Goal: Task Accomplishment & Management: Complete application form

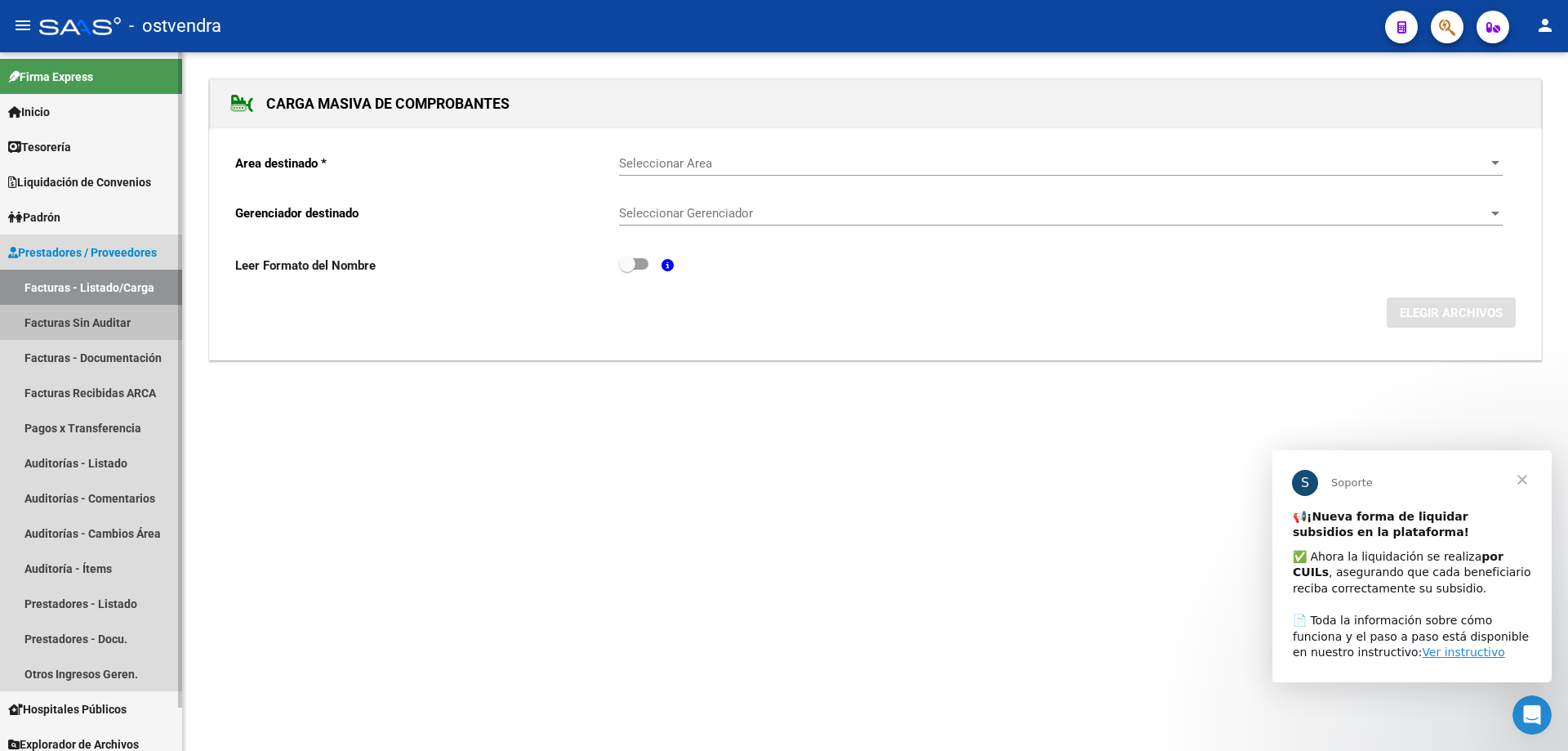
drag, startPoint x: 109, startPoint y: 311, endPoint x: 114, endPoint y: 300, distance: 12.1
click at [109, 313] on link "Facturas Sin Auditar" at bounding box center [91, 322] width 182 height 35
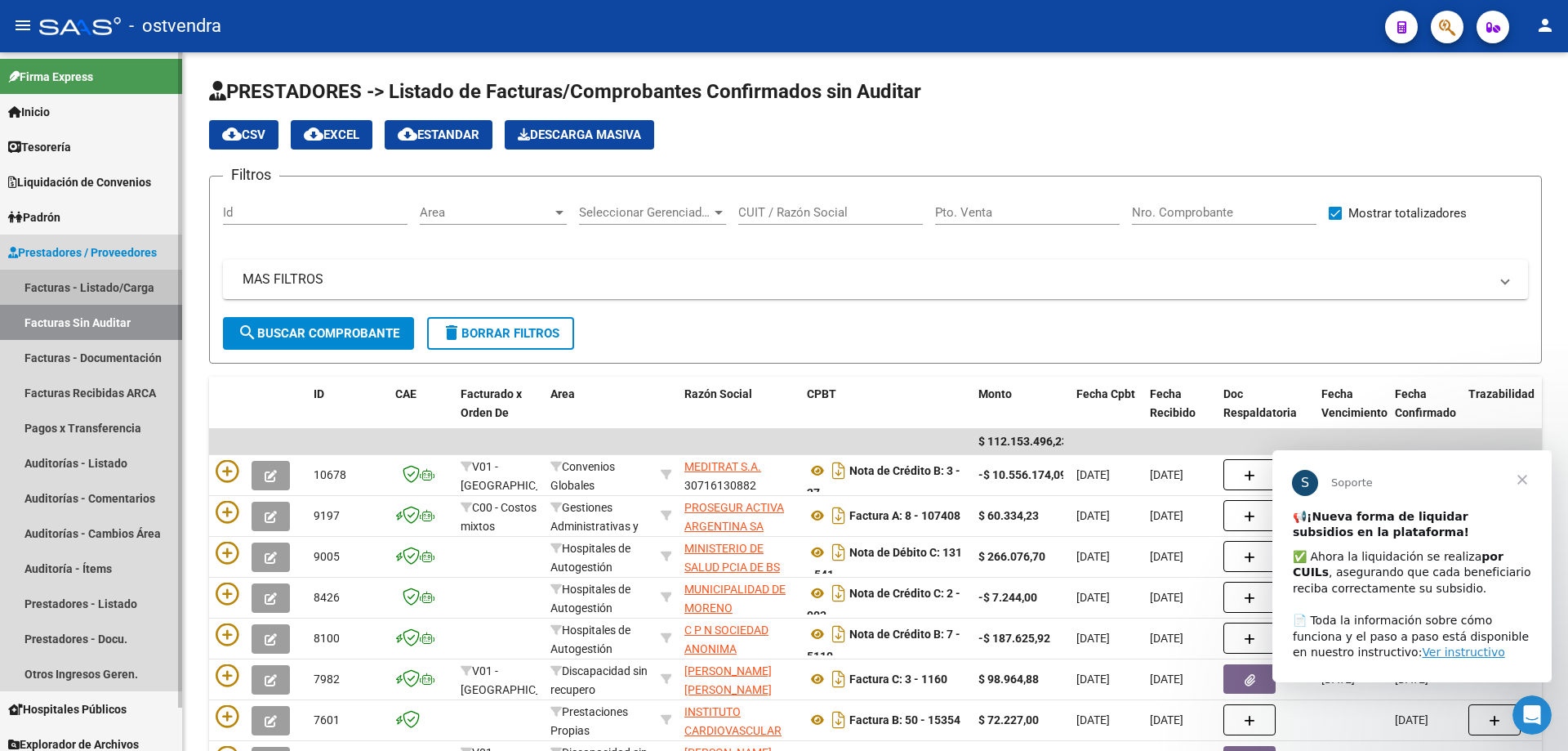
click at [138, 283] on link "Facturas - Listado/Carga" at bounding box center [91, 287] width 182 height 35
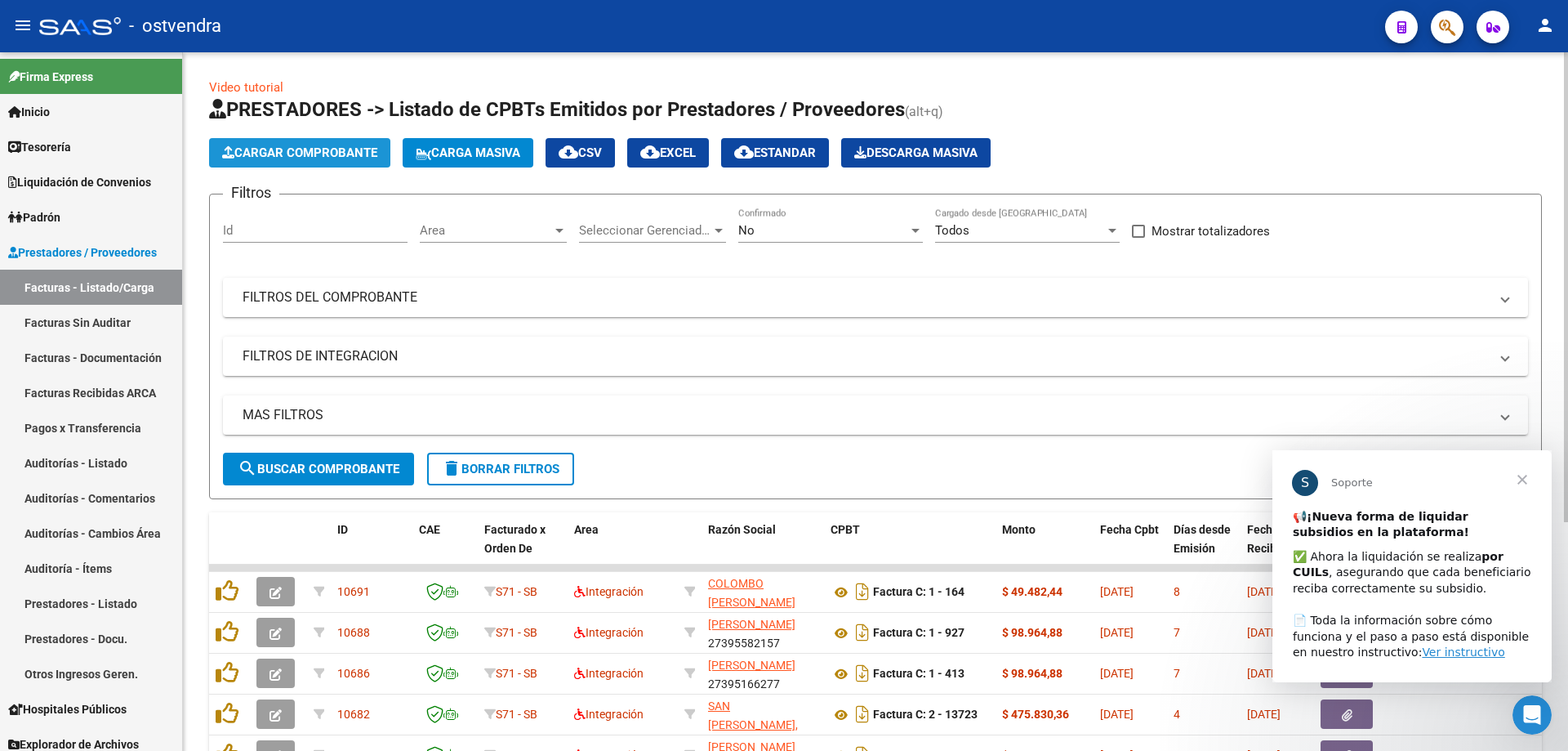
click at [250, 143] on button "Cargar Comprobante" at bounding box center [300, 153] width 181 height 29
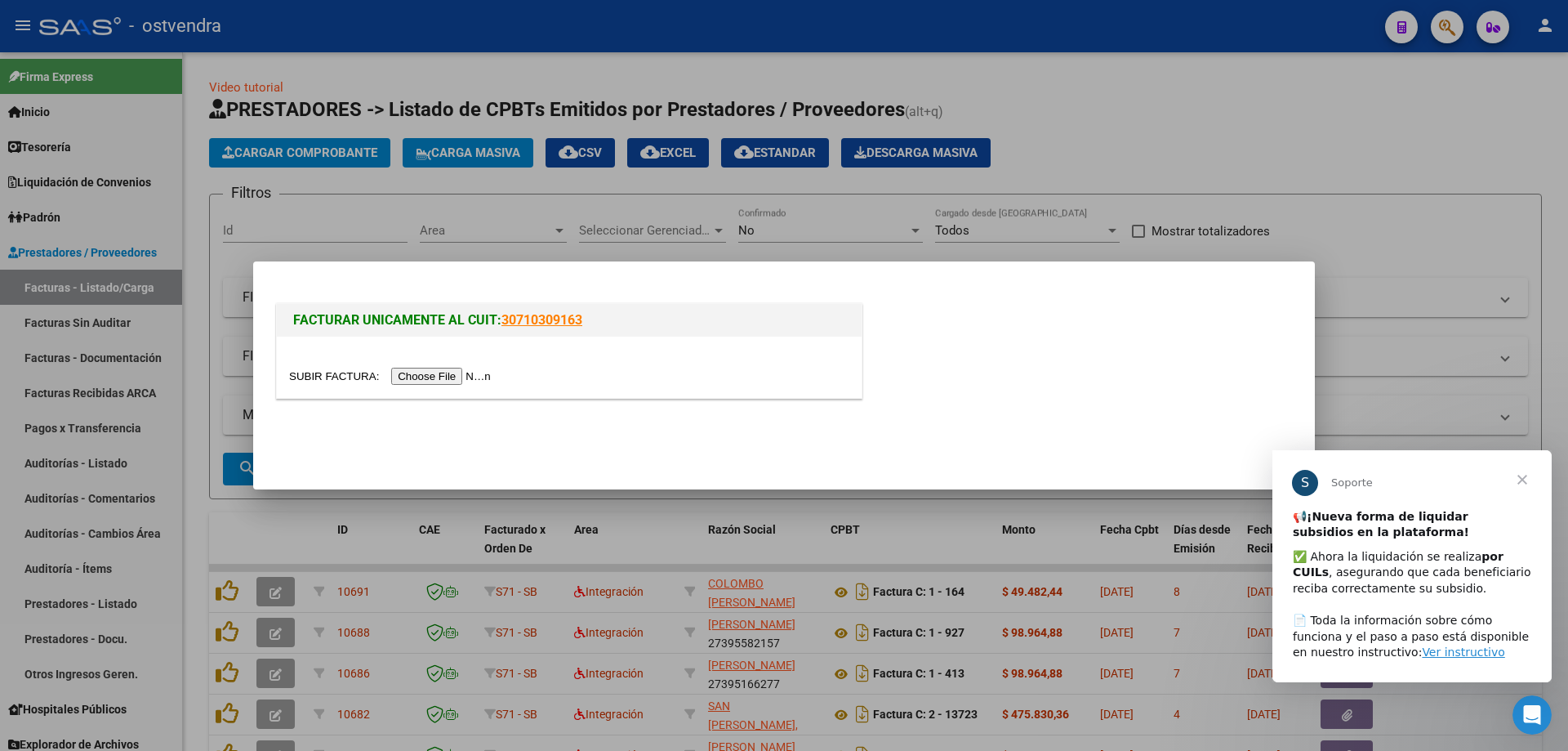
click at [481, 372] on input "file" at bounding box center [393, 376] width 206 height 17
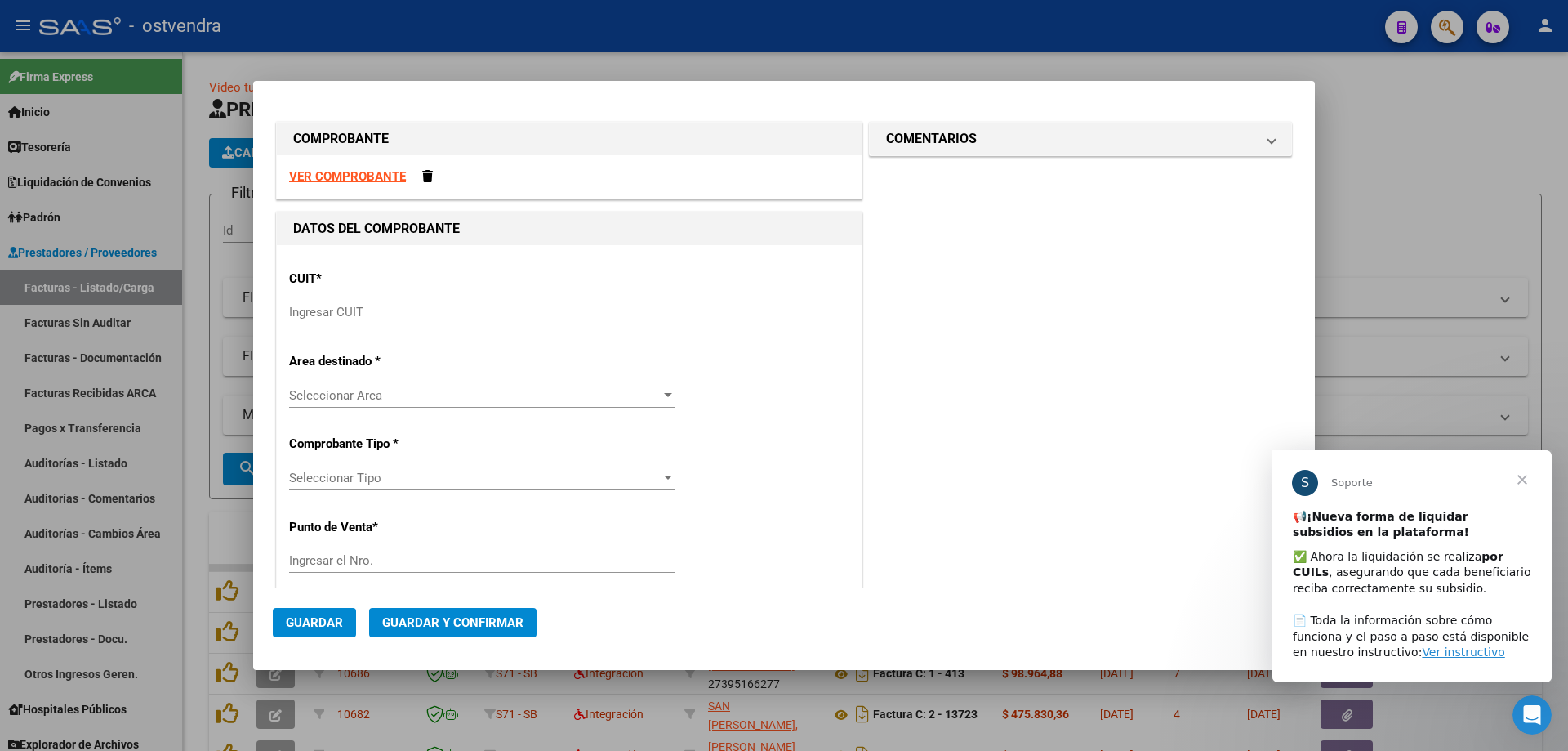
click at [290, 181] on strong "VER COMPROBANTE" at bounding box center [347, 176] width 117 height 14
click at [431, 321] on div "Ingresar CUIT" at bounding box center [482, 312] width 386 height 24
paste input "30-53160227-3"
type input "30-53160227-3"
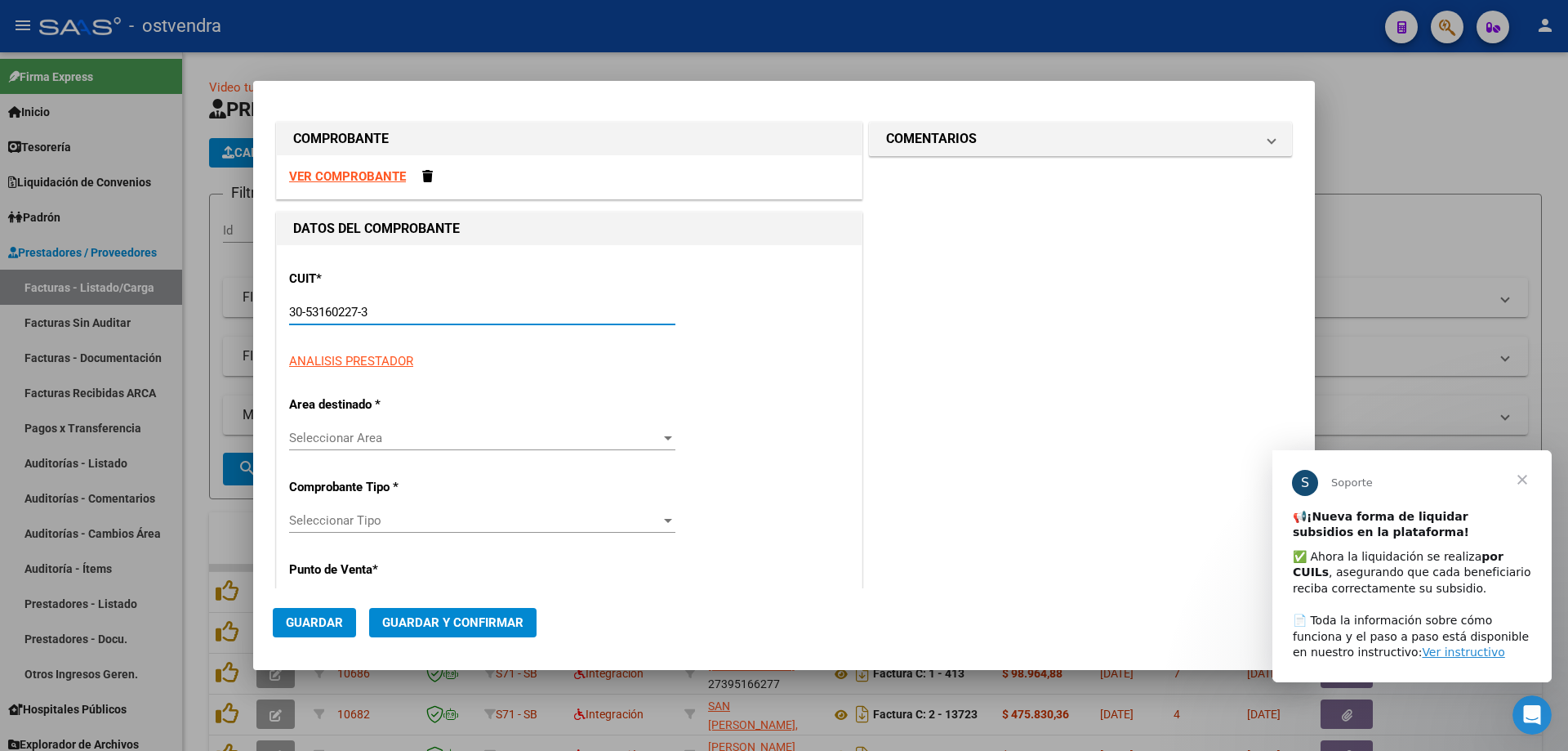
type input "7"
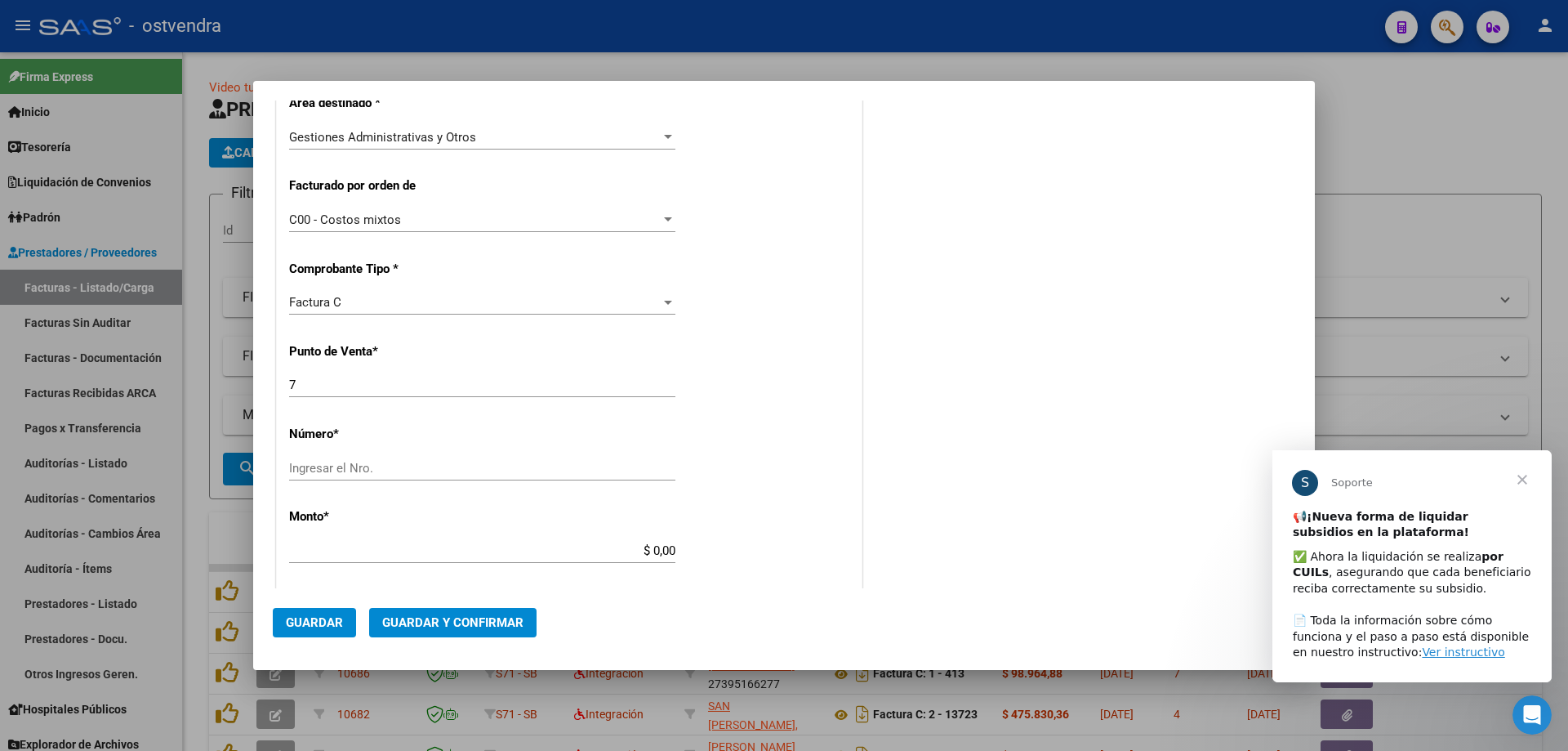
scroll to position [408, 0]
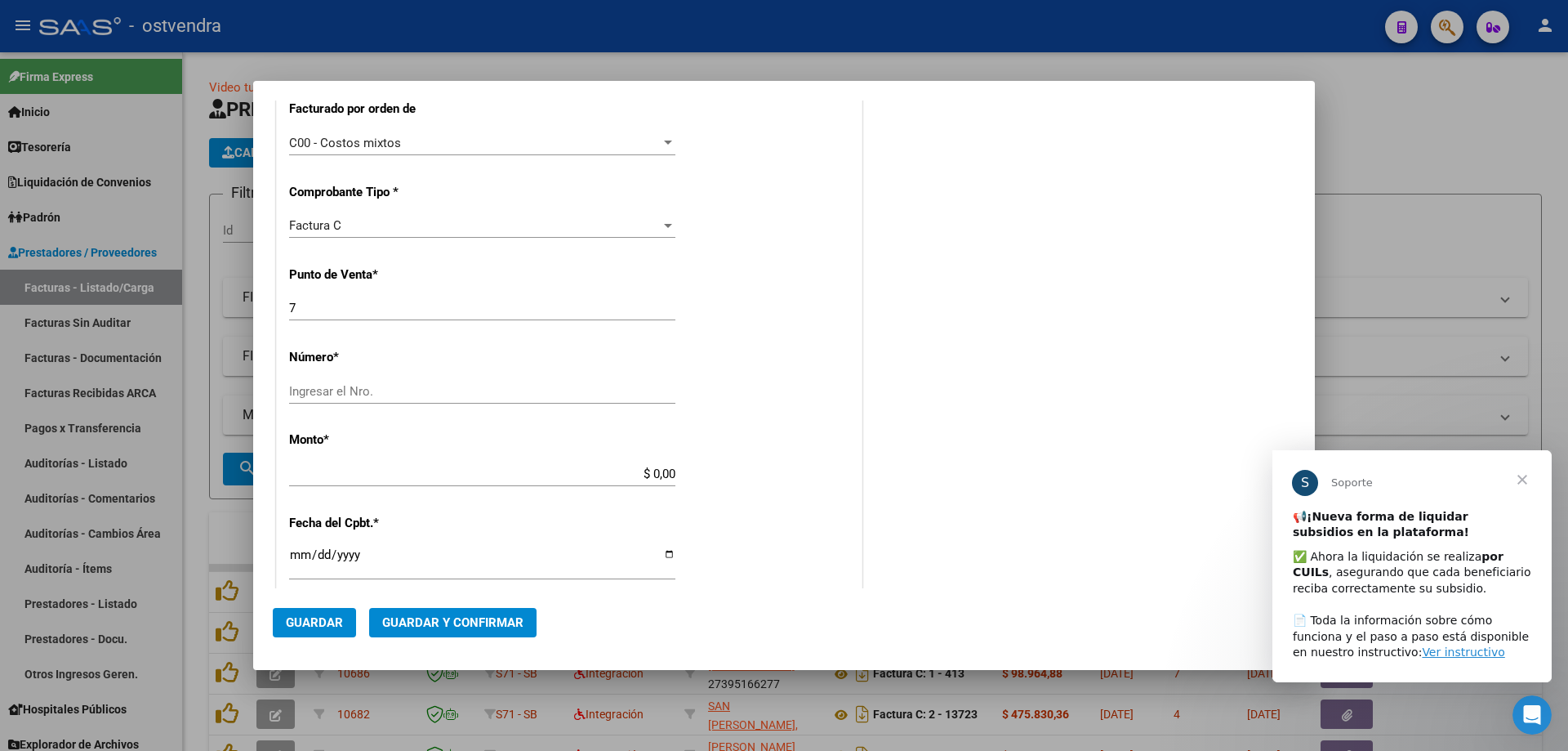
type input "30-53160227-3"
click at [363, 384] on input "Ingresar el Nro." at bounding box center [482, 391] width 386 height 14
click at [340, 301] on input "7" at bounding box center [482, 307] width 386 height 14
type input "8"
type input "2025"
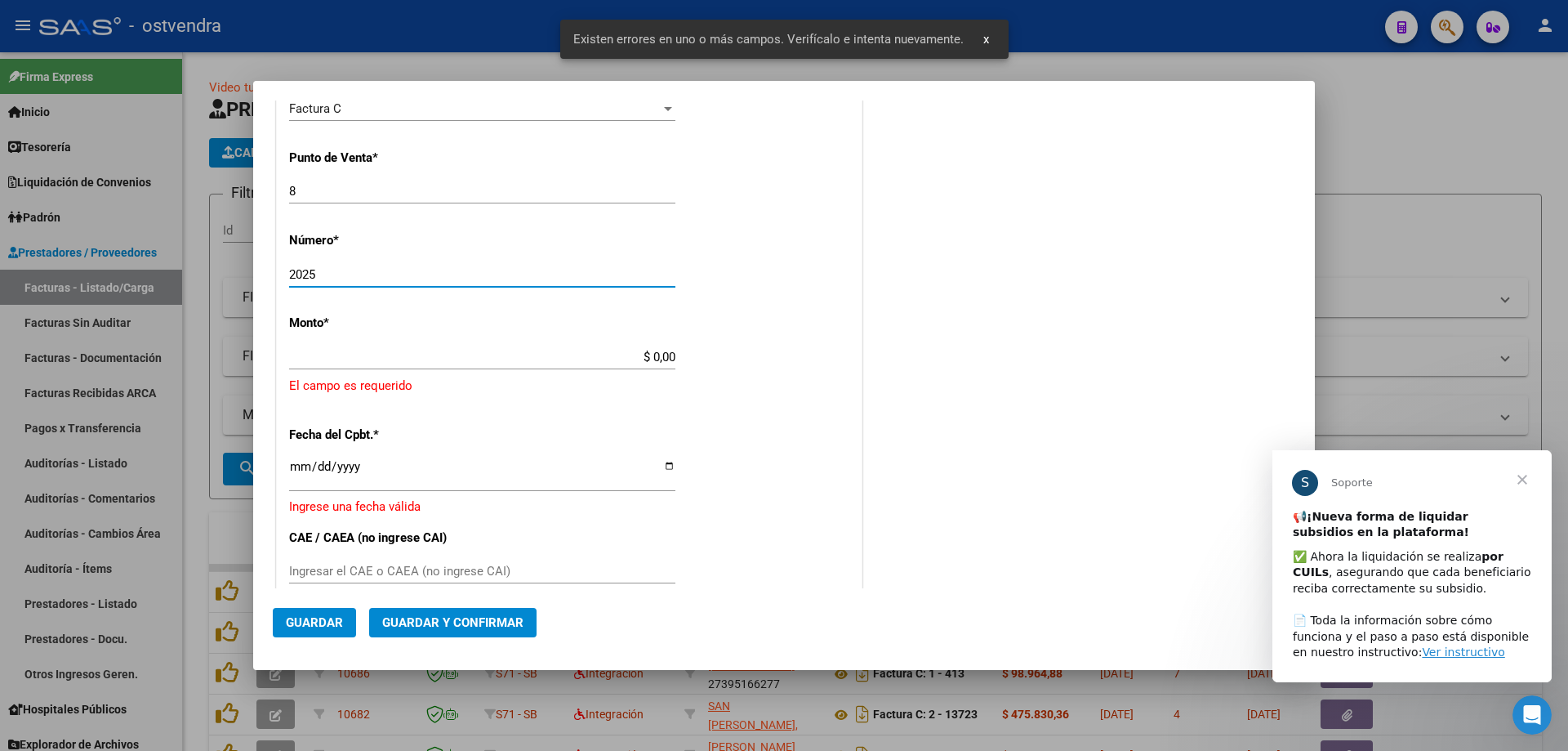
scroll to position [530, 0]
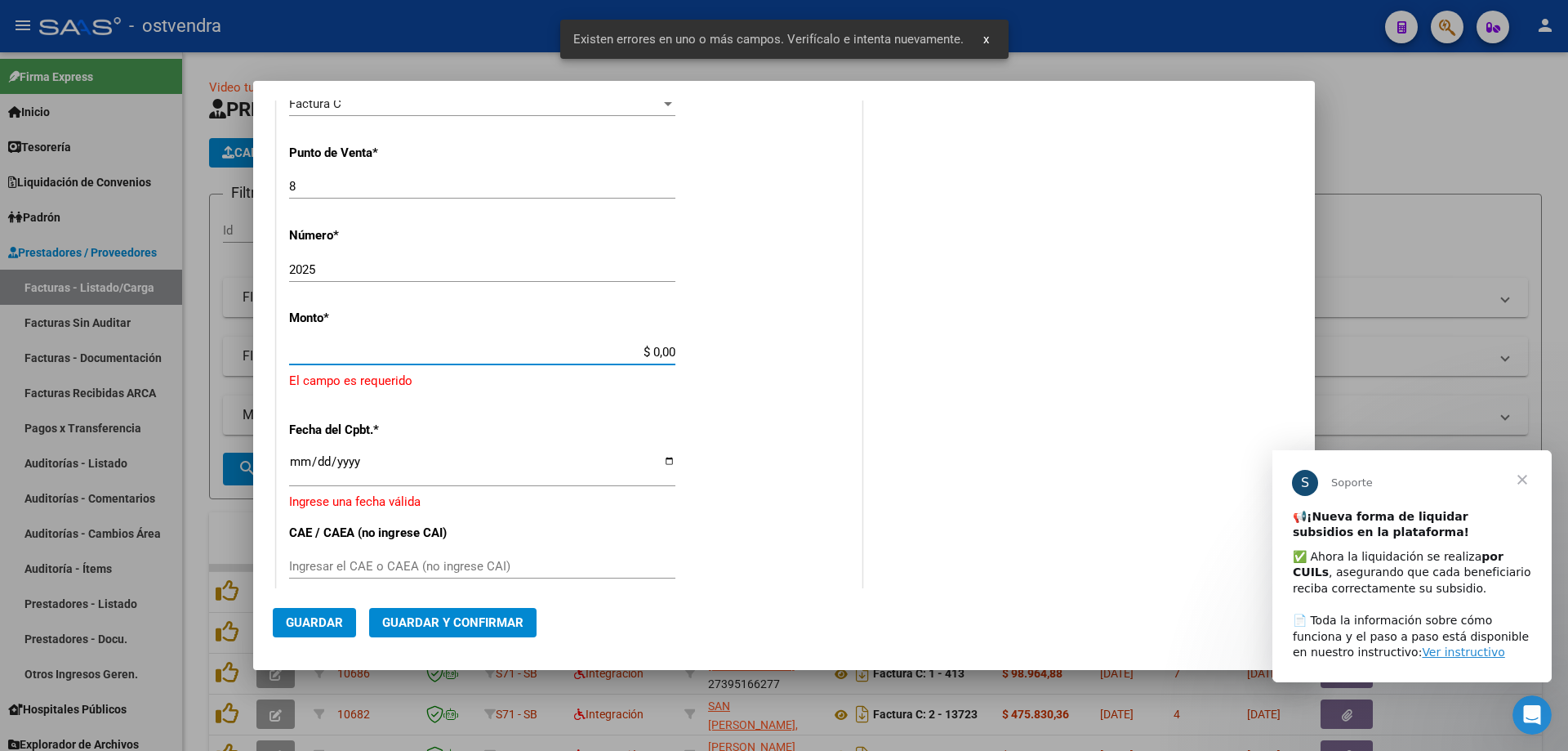
click at [650, 348] on input "$ 0,00" at bounding box center [482, 351] width 386 height 14
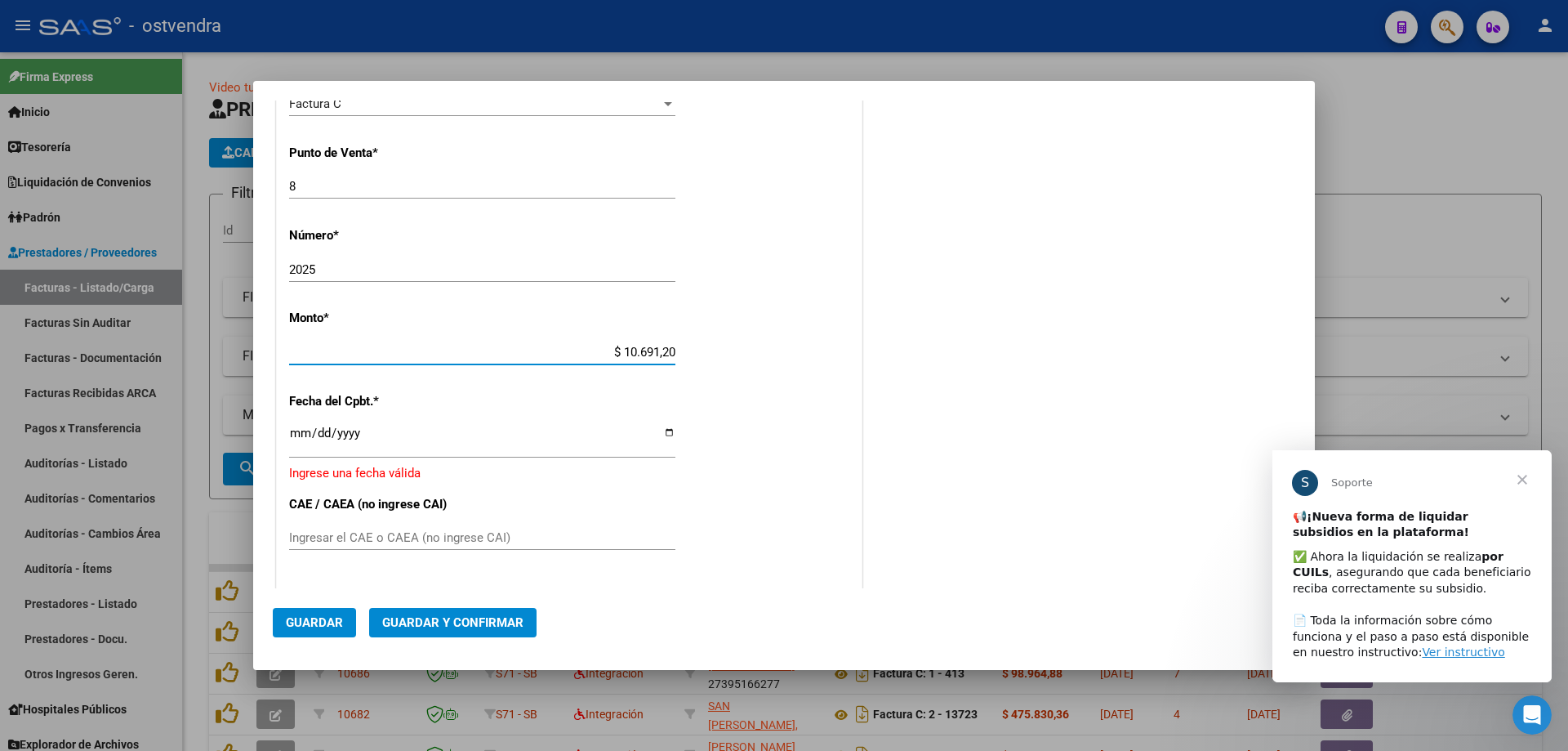
type input "$ 106.912,01"
click at [300, 431] on input "Ingresar la fecha" at bounding box center [482, 439] width 386 height 26
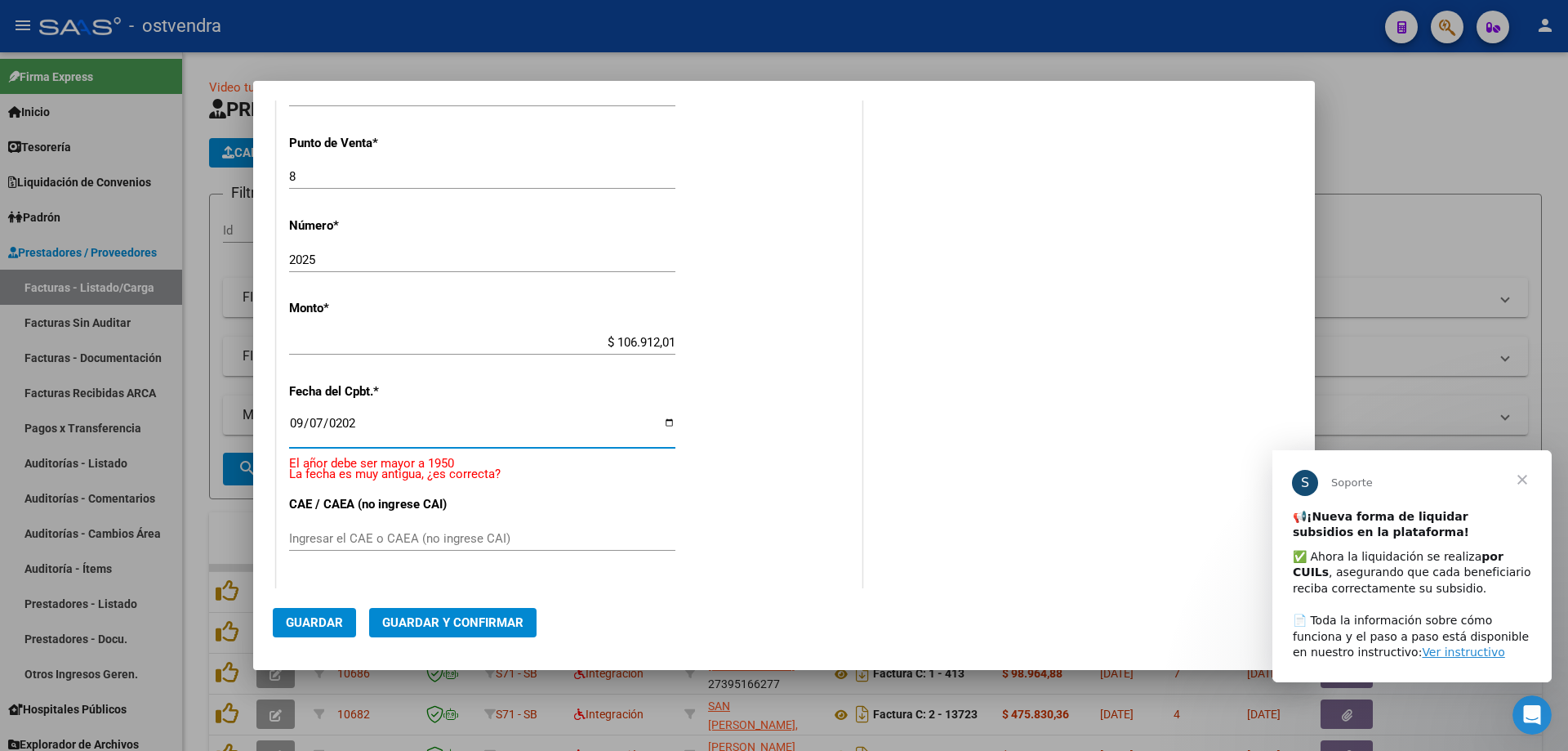
type input "[DATE]"
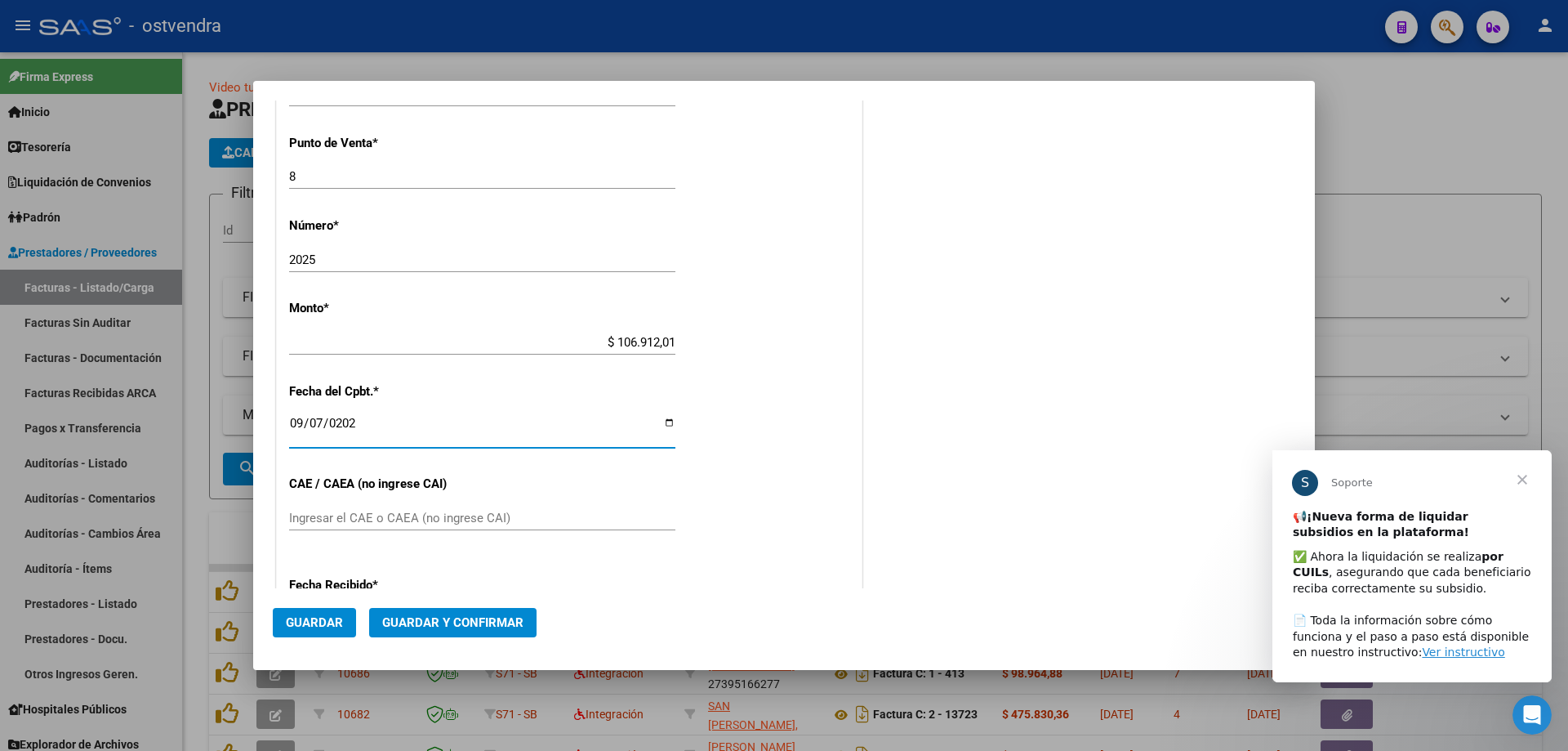
scroll to position [519, 0]
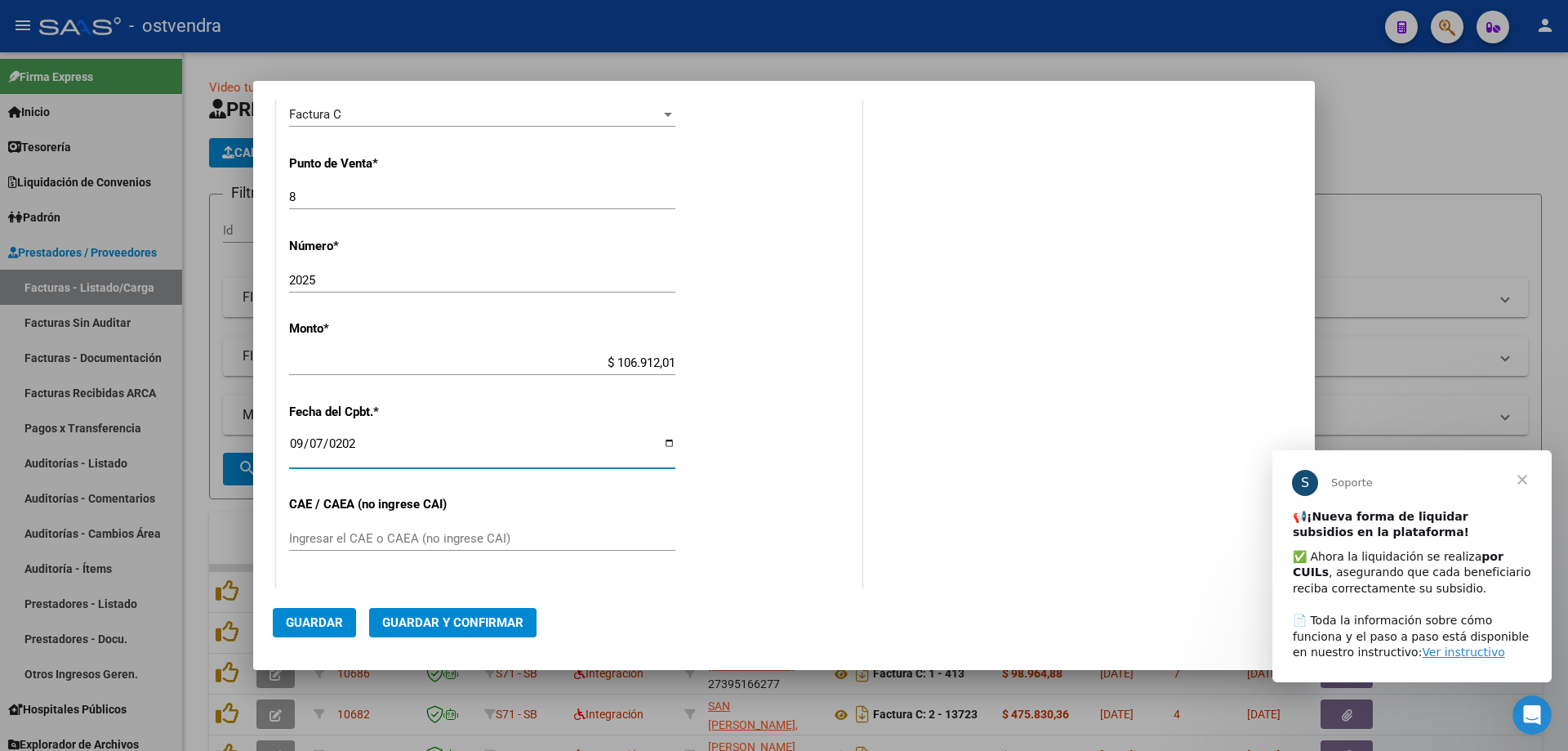
click at [477, 619] on span "Guardar y Confirmar" at bounding box center [453, 622] width 141 height 14
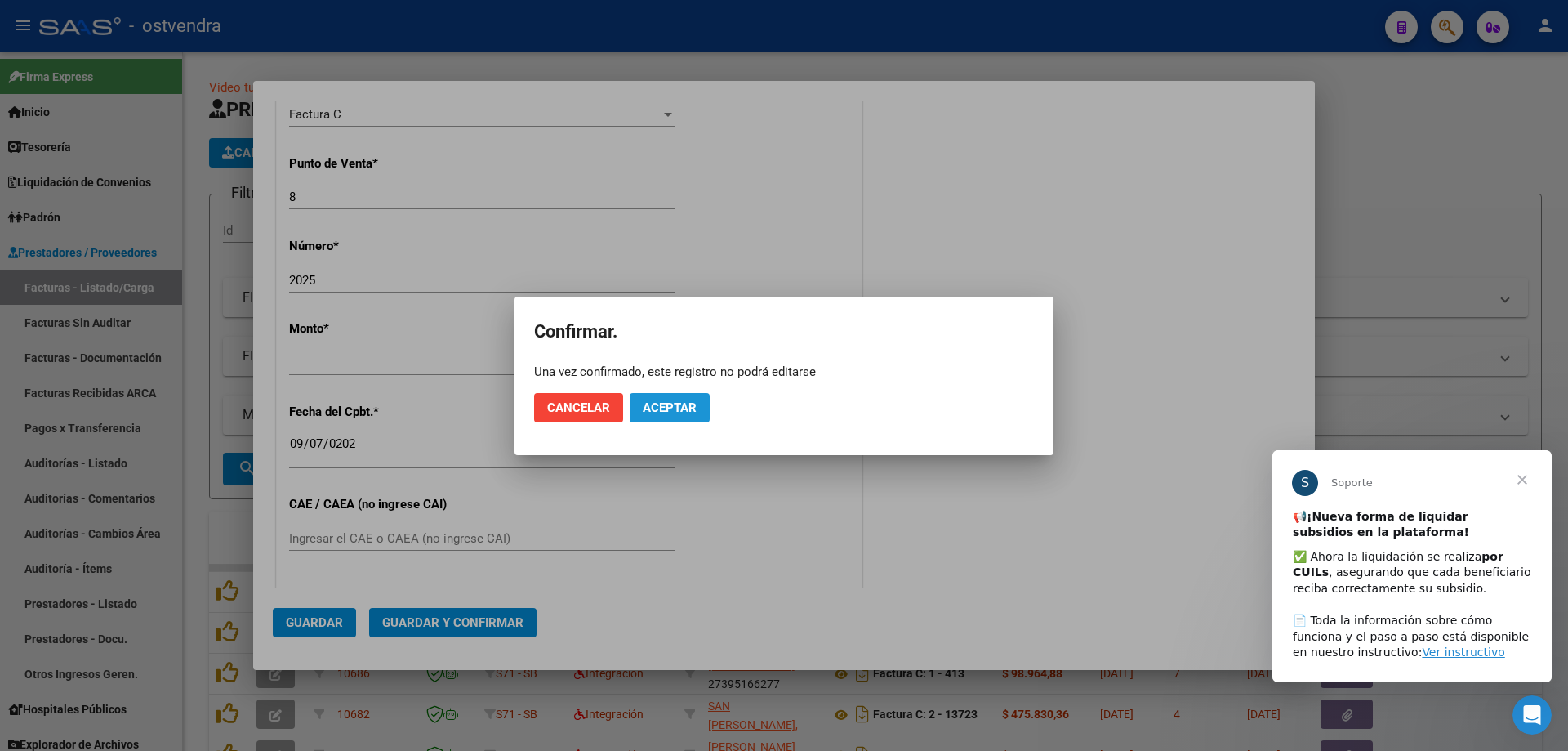
click at [674, 401] on span "Aceptar" at bounding box center [670, 407] width 54 height 14
click at [680, 406] on span "Guardar igualmente." at bounding box center [711, 407] width 138 height 14
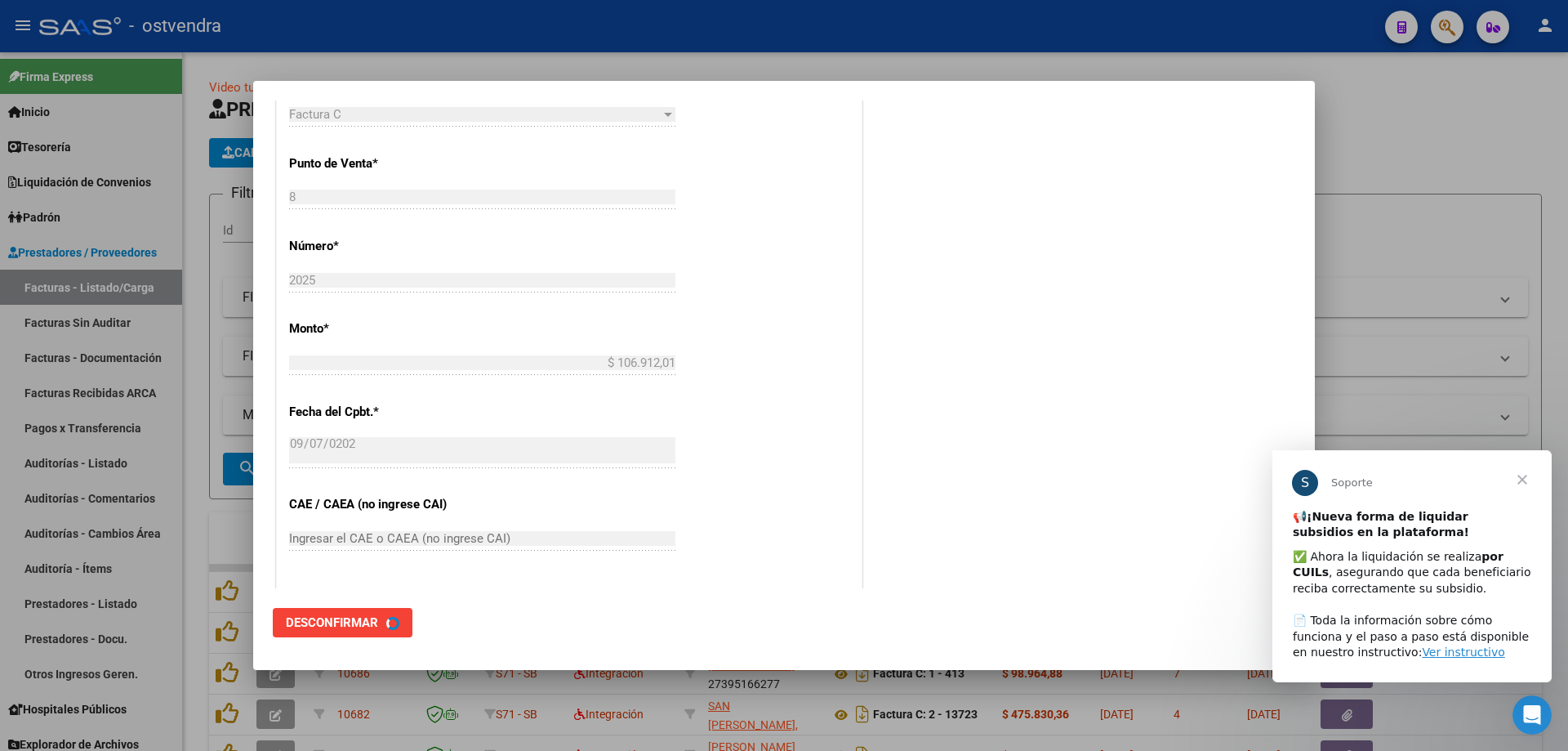
scroll to position [0, 0]
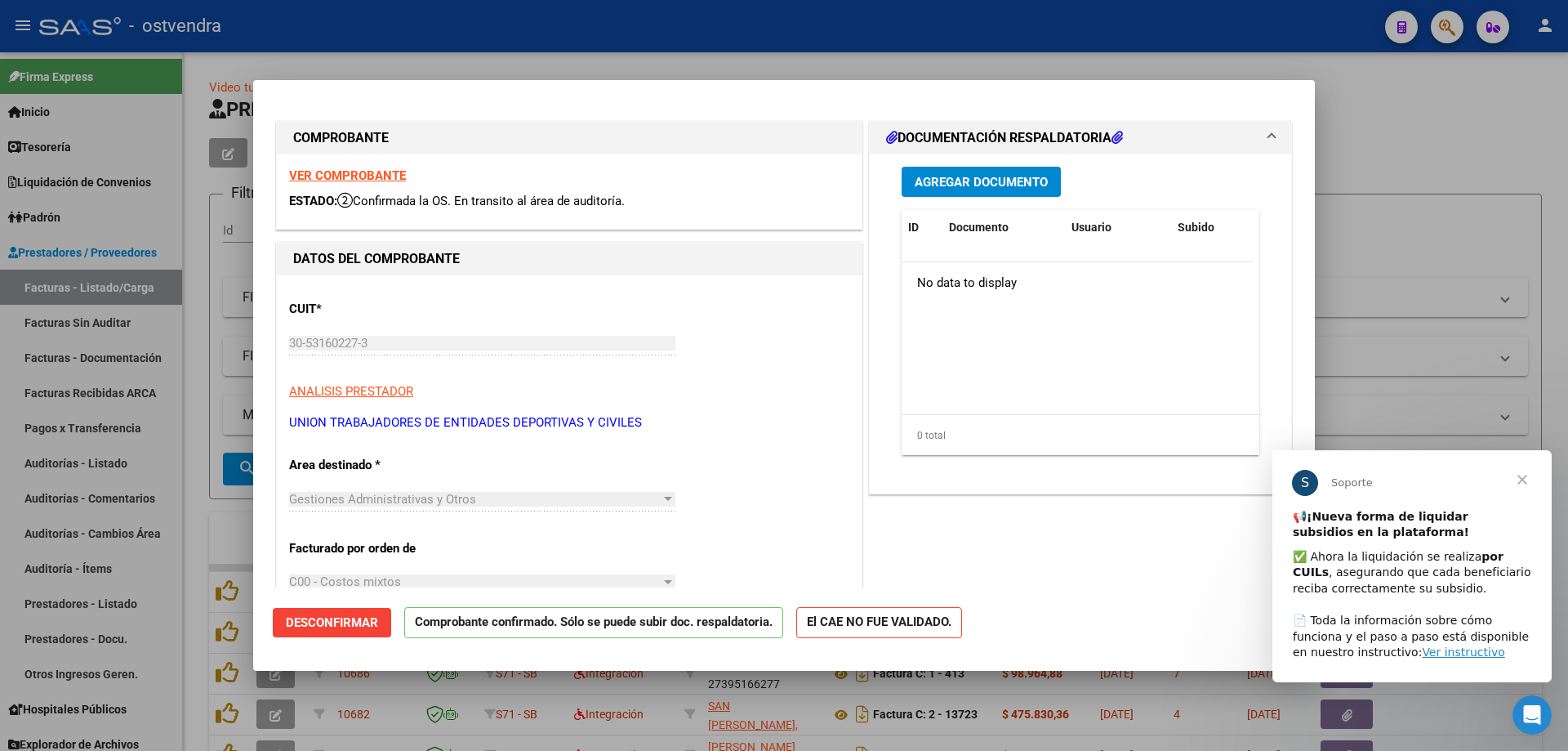
click at [14, 519] on div at bounding box center [784, 376] width 1568 height 751
type input "$ 0,00"
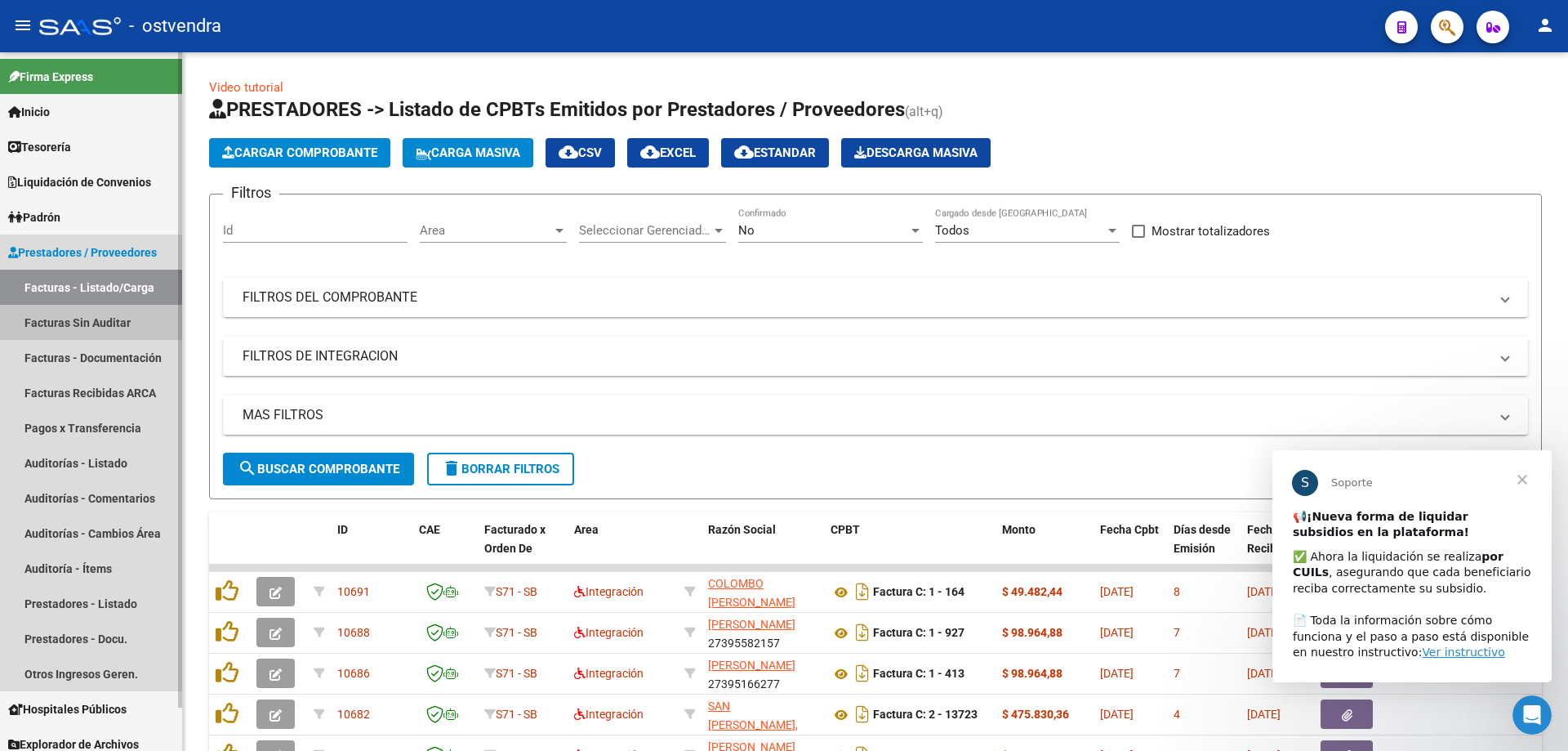
click at [48, 327] on link "Facturas Sin Auditar" at bounding box center [91, 322] width 182 height 35
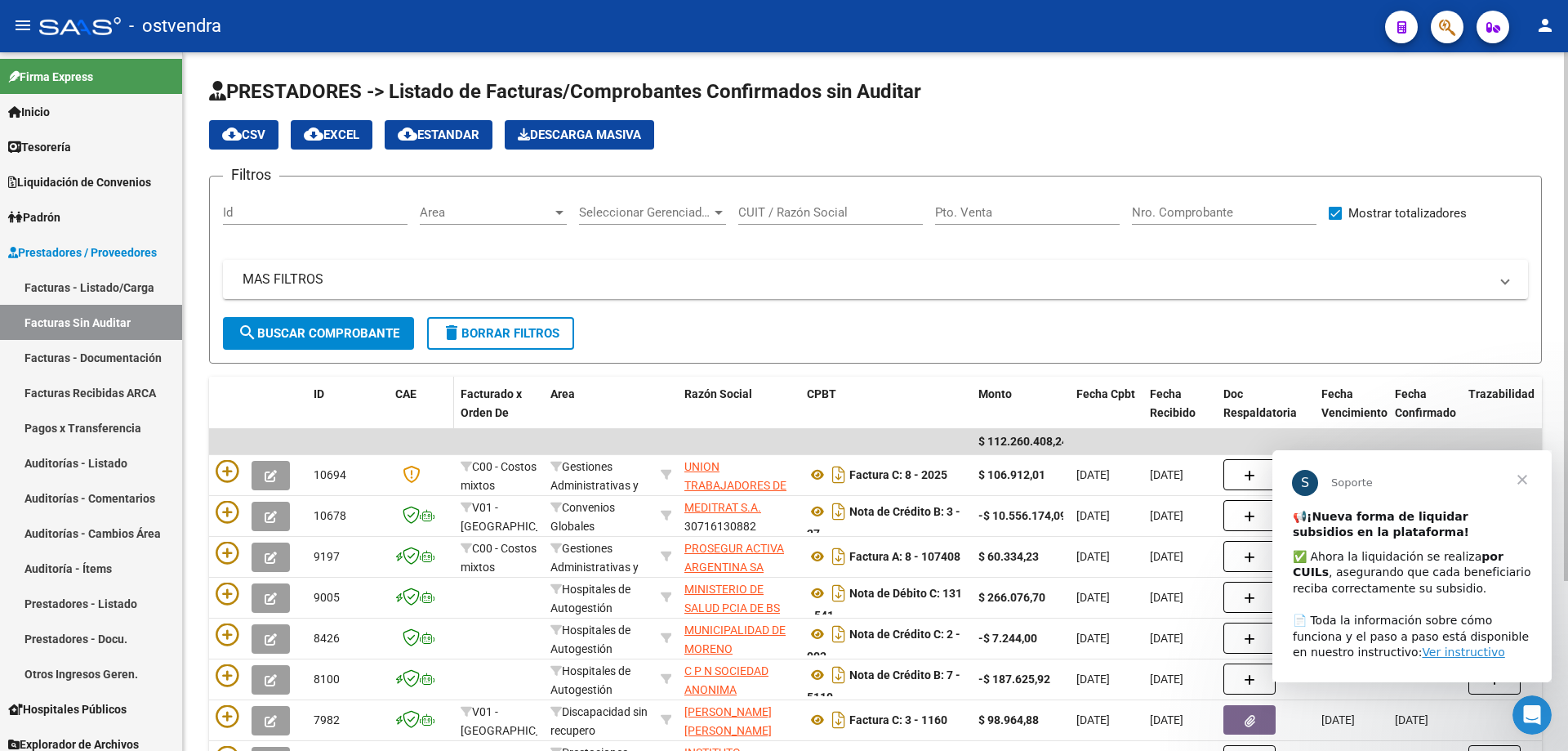
scroll to position [82, 0]
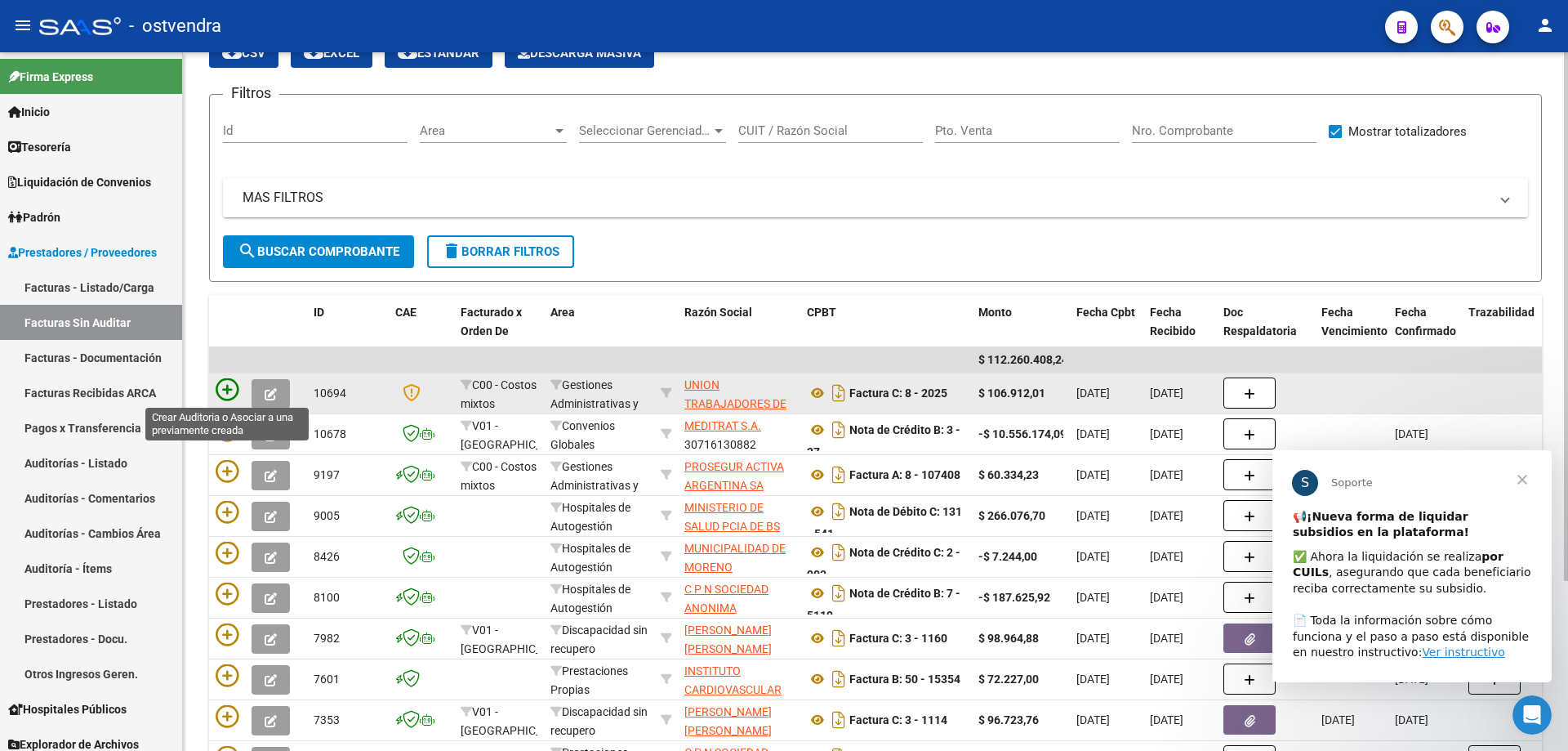
click at [227, 392] on icon at bounding box center [227, 390] width 23 height 23
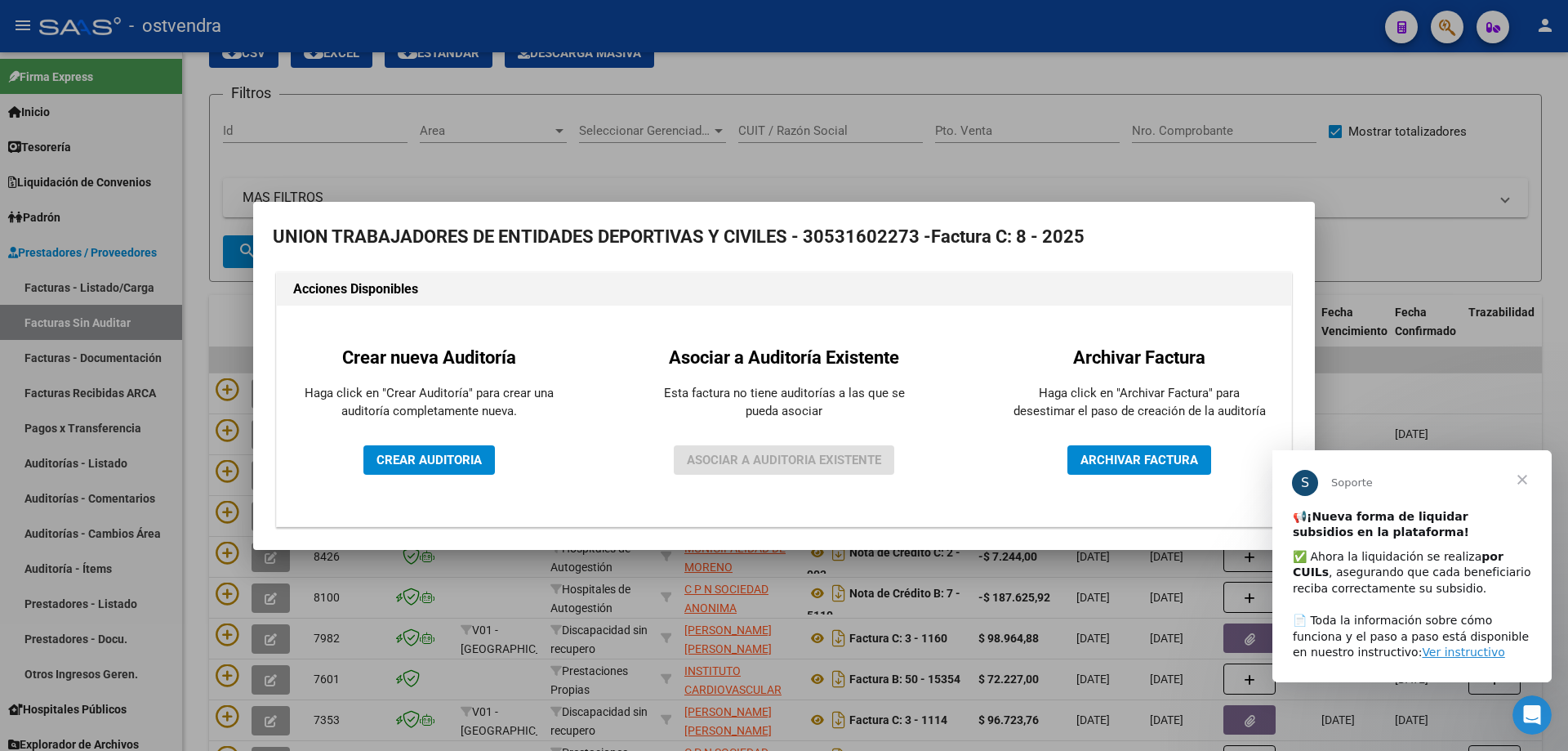
click at [423, 443] on div "Crear nueva Auditoría Haga click en "Crear Auditoría" para crear una auditoría …" at bounding box center [428, 415] width 279 height 196
click at [426, 453] on span "CREAR AUDITORIA" at bounding box center [428, 459] width 105 height 14
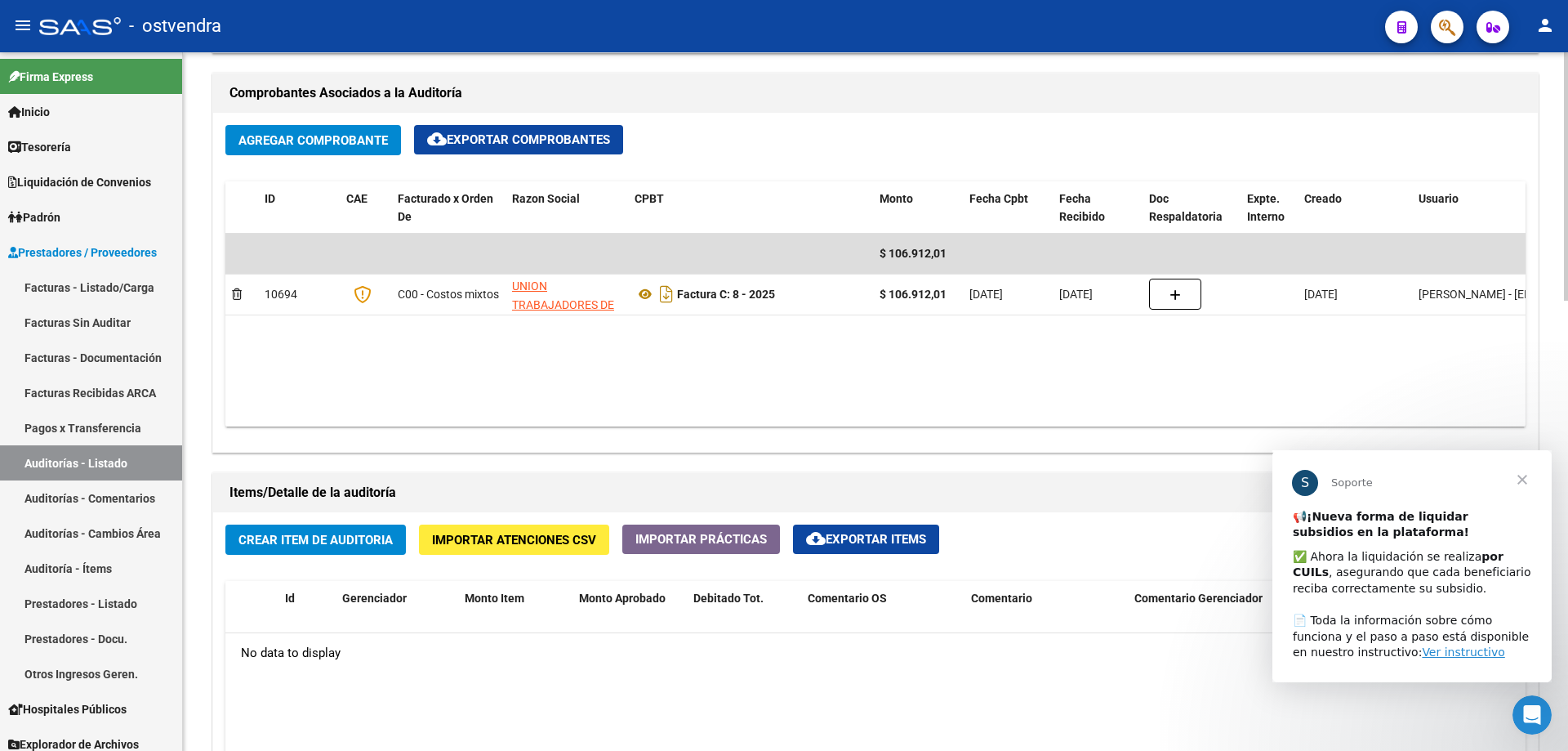
scroll to position [980, 0]
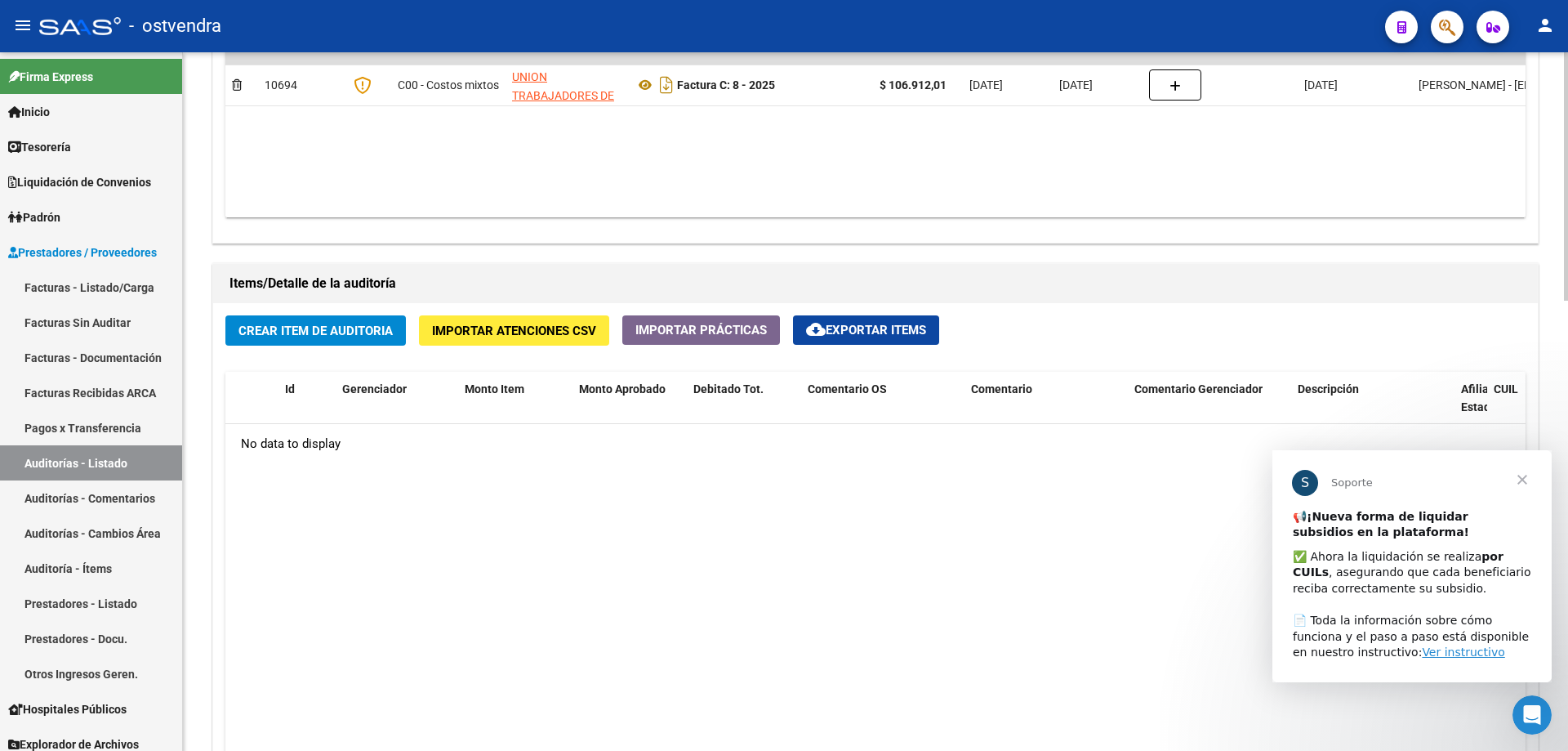
click at [316, 332] on span "Crear Item de Auditoria" at bounding box center [316, 330] width 154 height 14
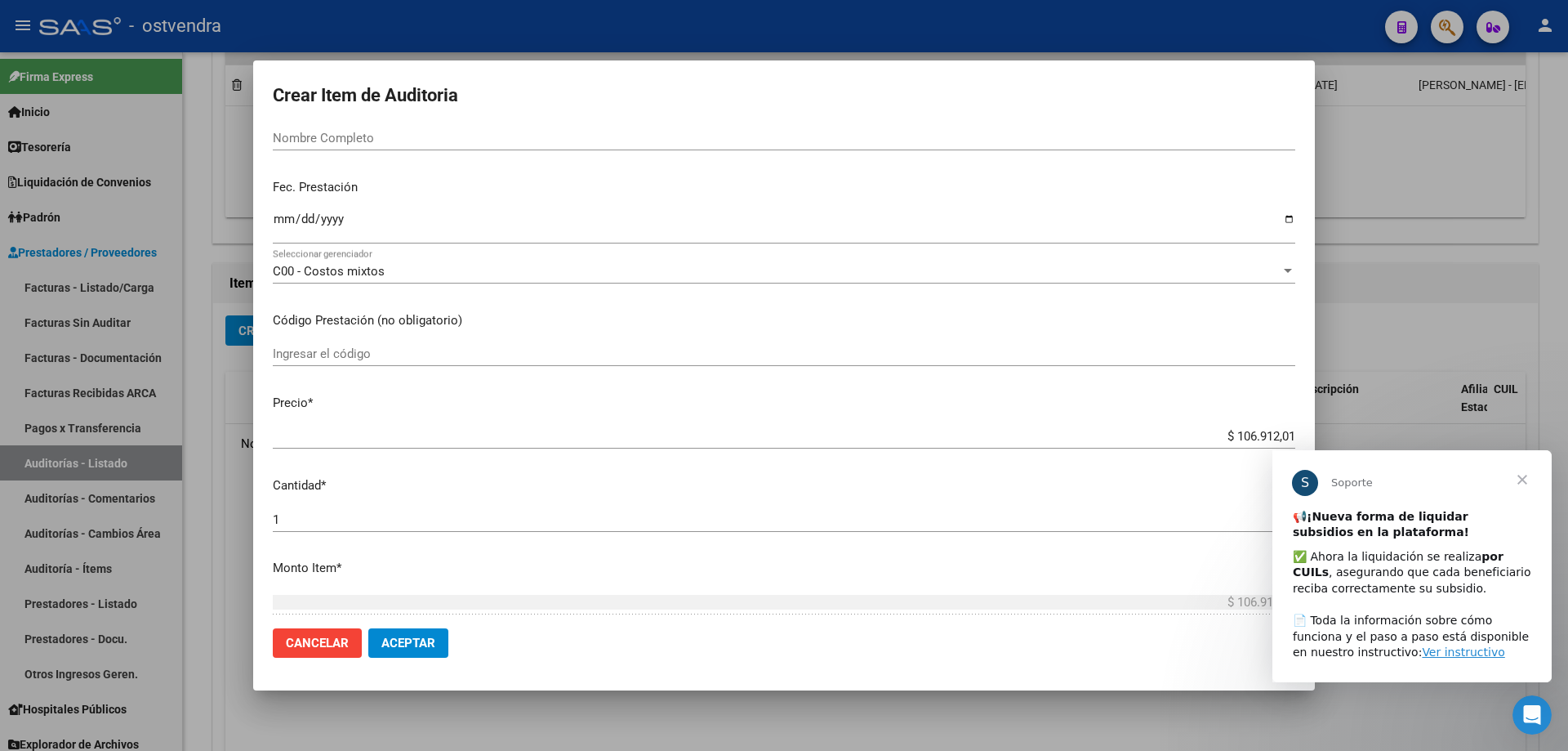
scroll to position [82, 0]
click at [418, 645] on span "Aceptar" at bounding box center [408, 642] width 54 height 14
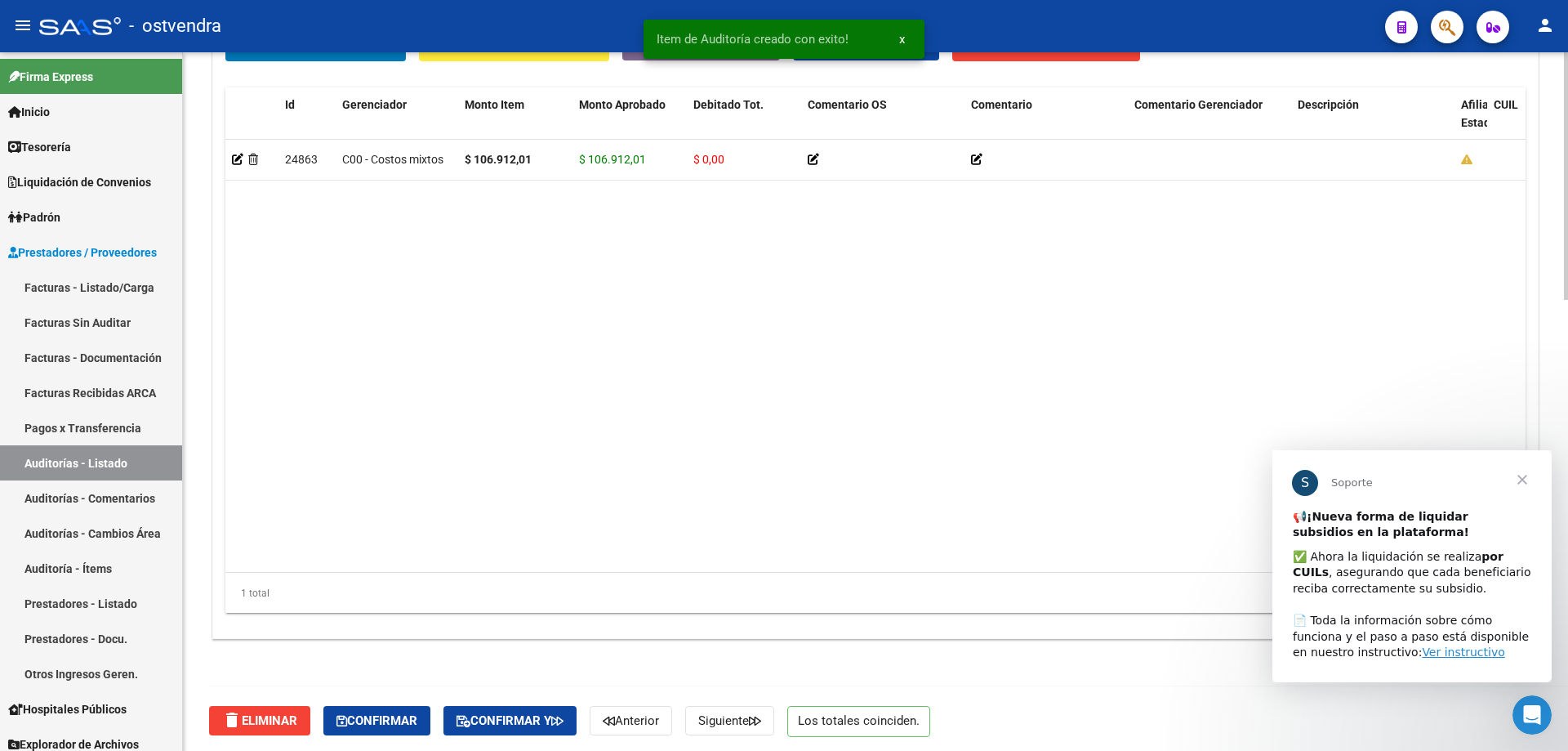
scroll to position [1269, 0]
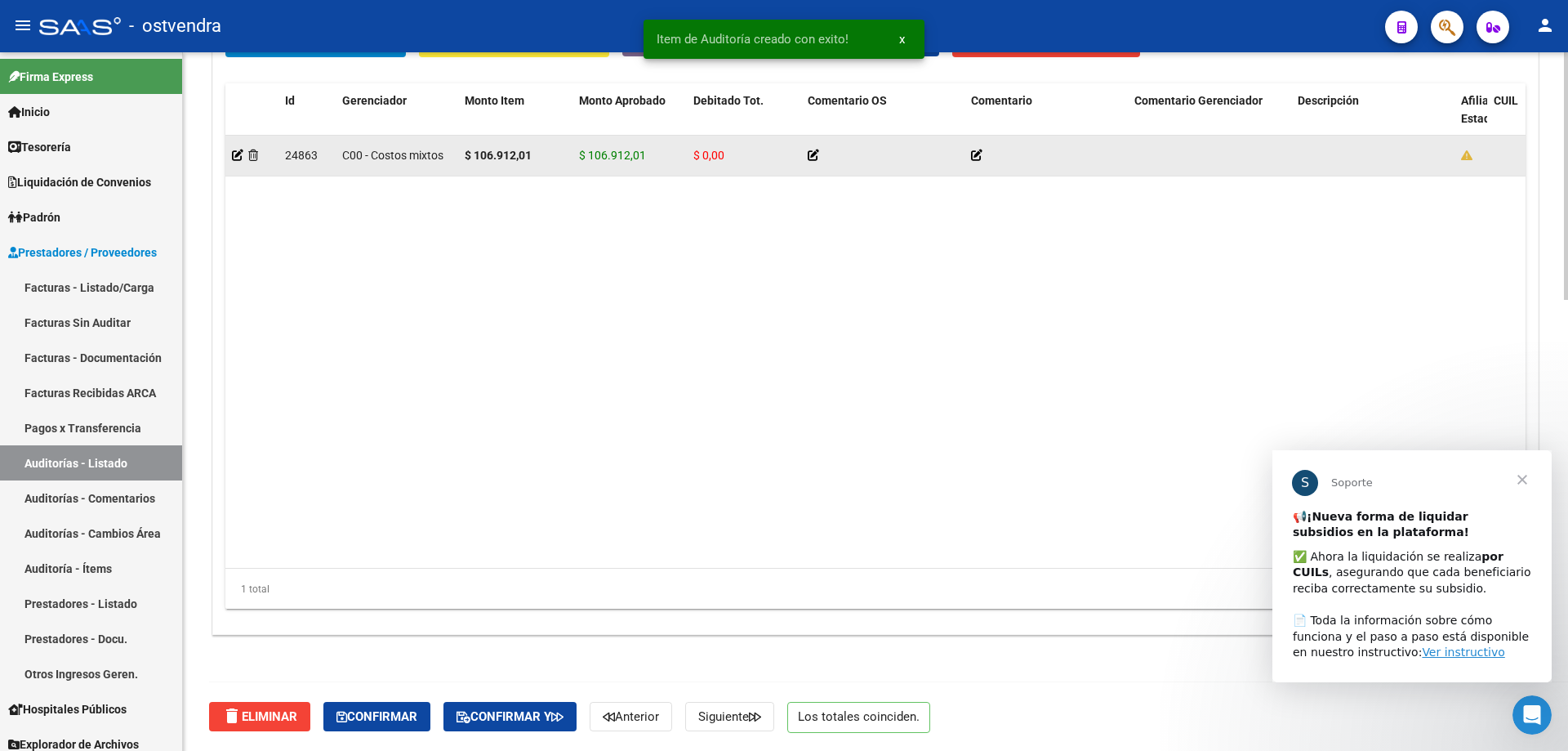
drag, startPoint x: 456, startPoint y: 154, endPoint x: 558, endPoint y: 150, distance: 102.1
click at [558, 150] on div "24863 C00 - Costos mixtos $ 106.912,01 $ 106.912,01 $ 0,00 [PERSON_NAME] [DATE]" at bounding box center [1436, 155] width 2421 height 41
copy div "$ 106.912,01"
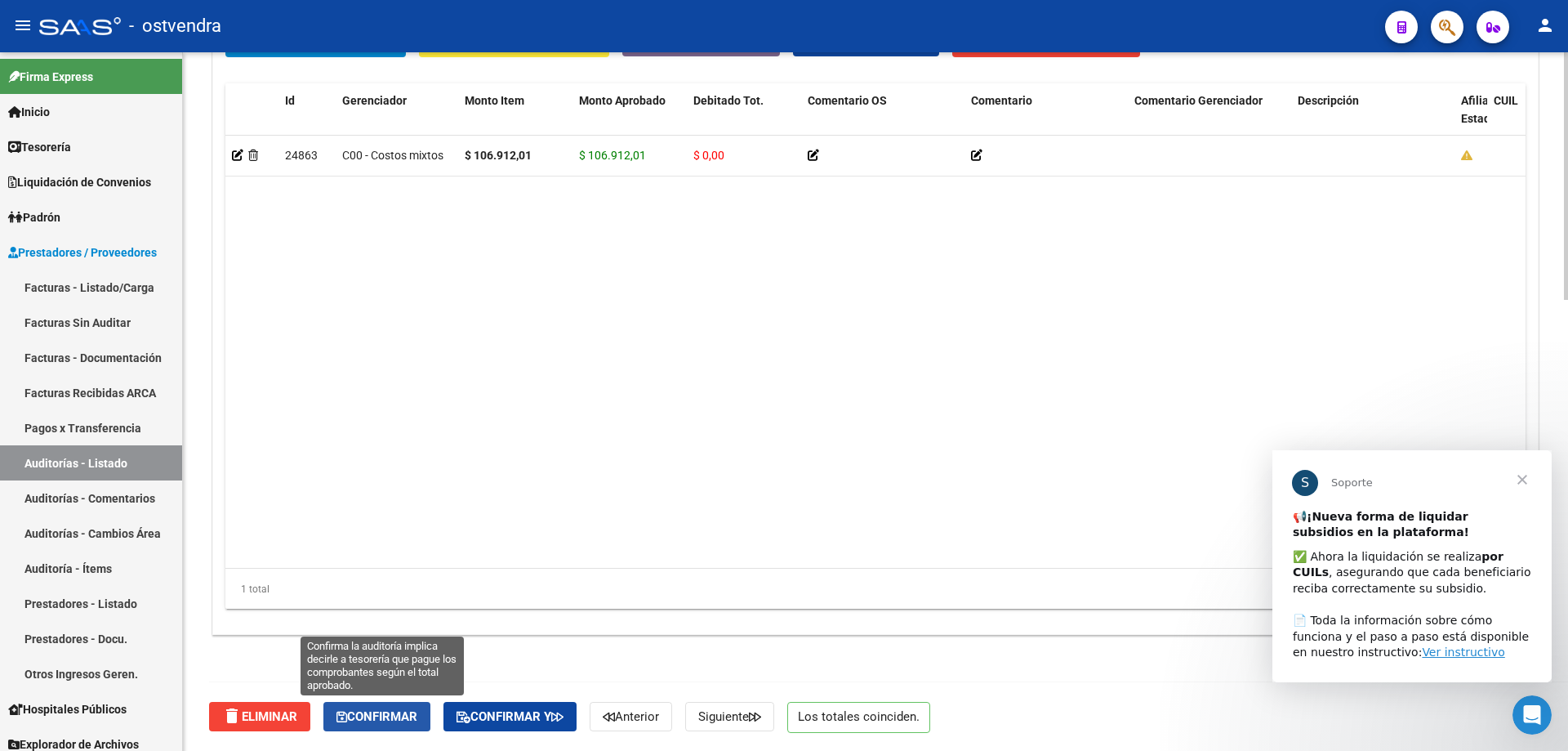
click at [399, 711] on span "Confirmar" at bounding box center [377, 715] width 81 height 14
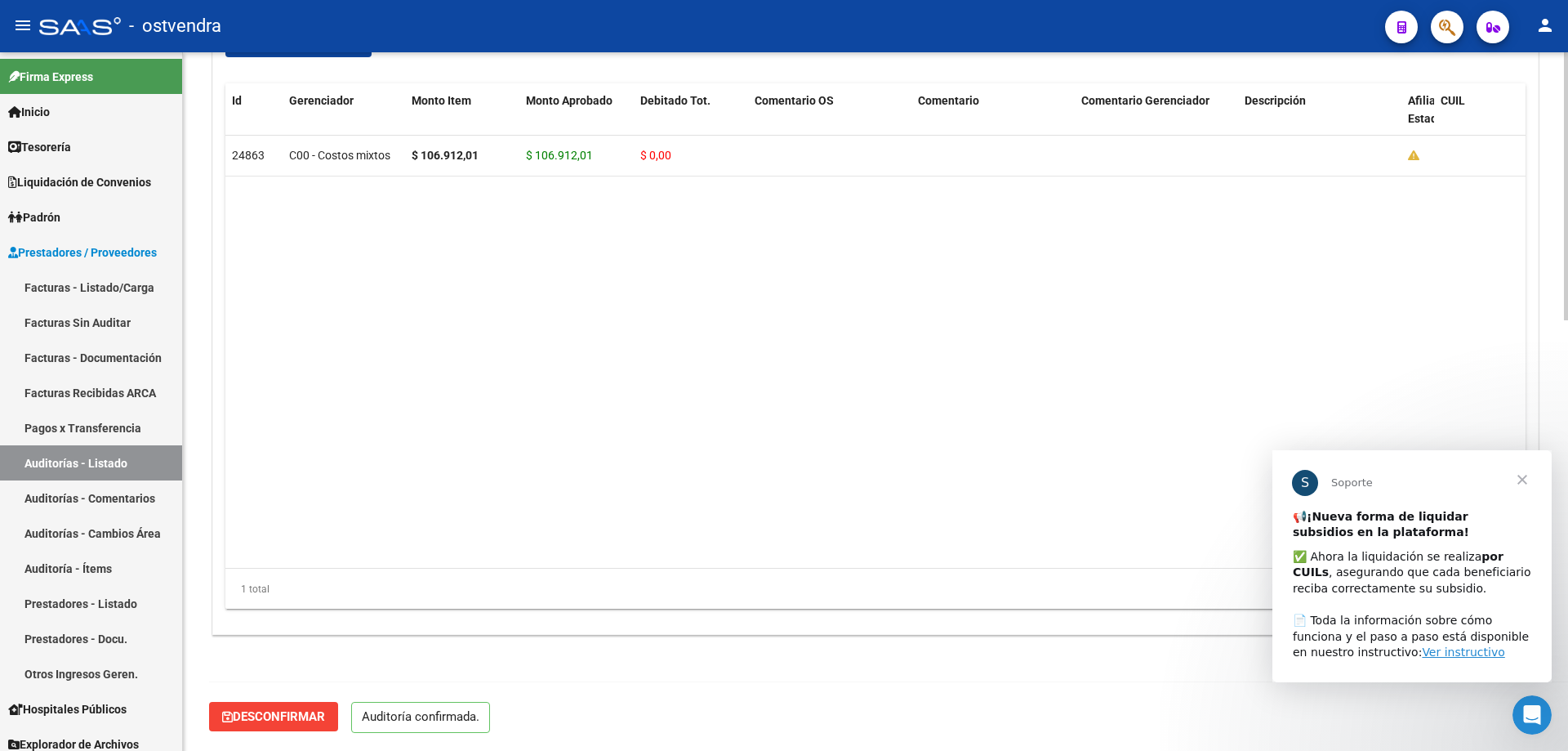
scroll to position [1124, 0]
